Goal: Task Accomplishment & Management: Use online tool/utility

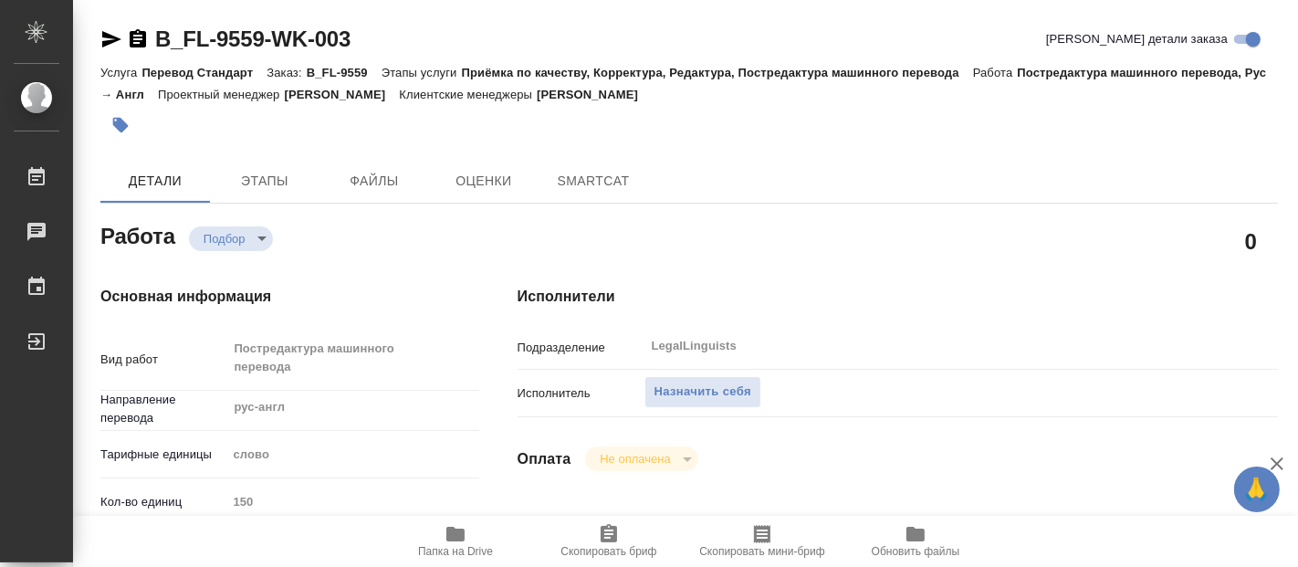
type textarea "x"
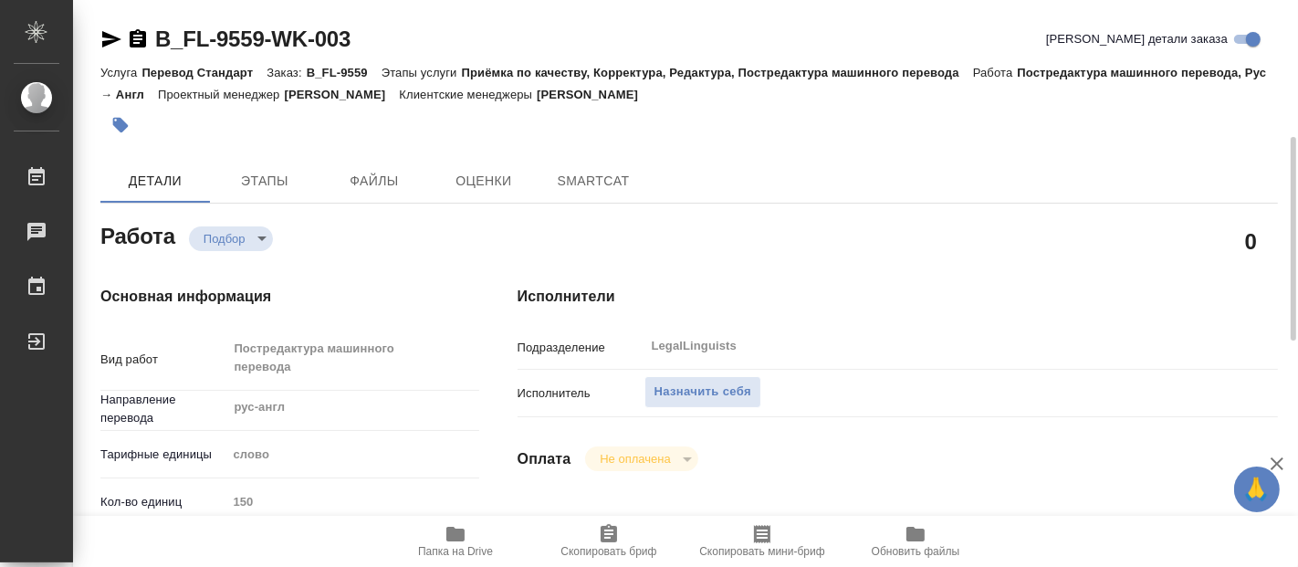
scroll to position [203, 0]
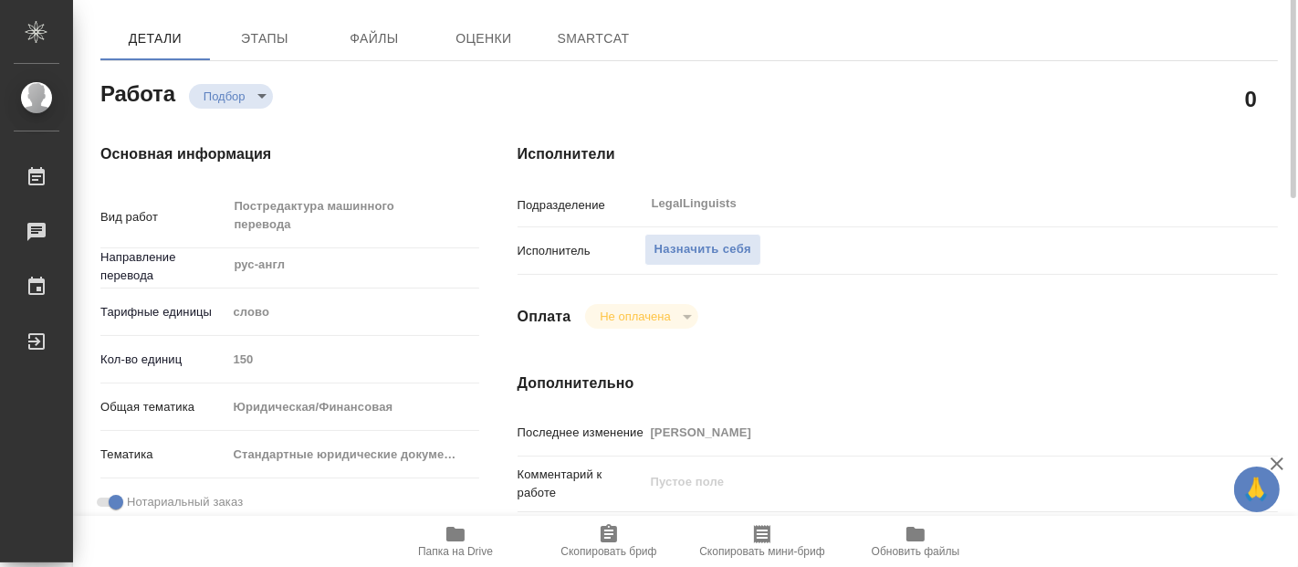
type textarea "x"
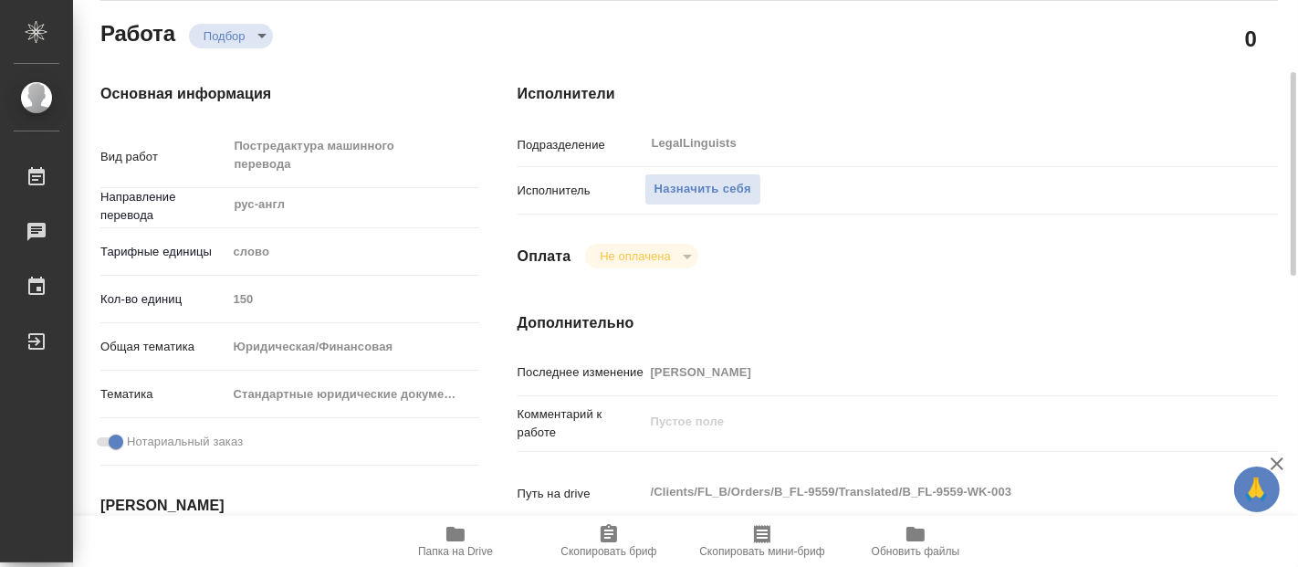
type textarea "x"
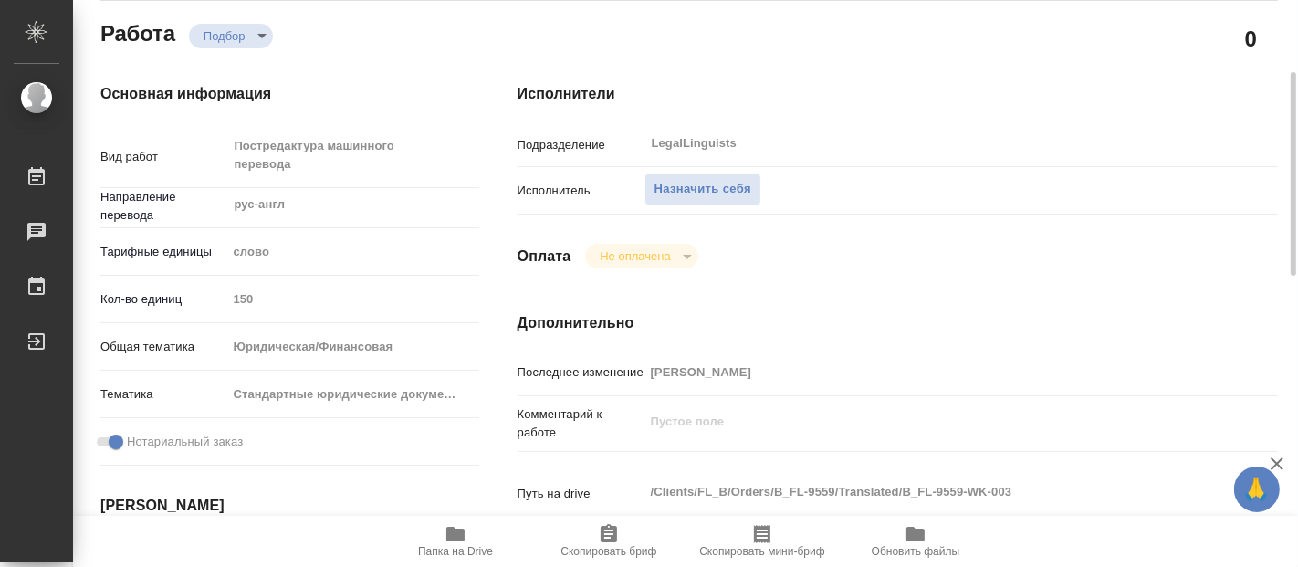
type textarea "x"
